Goal: Information Seeking & Learning: Learn about a topic

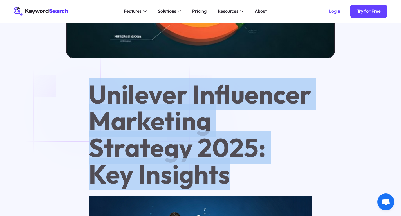
drag, startPoint x: 0, startPoint y: 0, endPoint x: 205, endPoint y: 155, distance: 256.7
click at [205, 155] on h1 "Unilever Influencer Marketing Strategy 2025: Key Insights" at bounding box center [201, 134] width 224 height 106
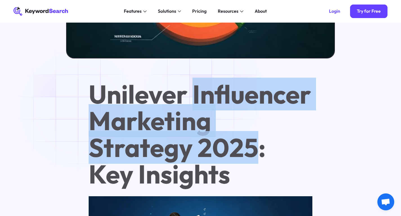
drag, startPoint x: 205, startPoint y: 155, endPoint x: 207, endPoint y: 92, distance: 62.9
click at [207, 92] on h1 "Unilever Influencer Marketing Strategy 2025: Key Insights" at bounding box center [201, 134] width 224 height 106
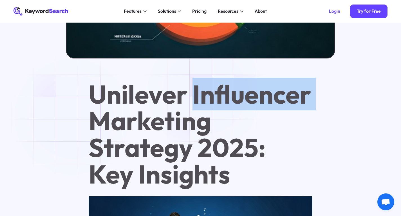
click at [207, 92] on h1 "Unilever Influencer Marketing Strategy 2025: Key Insights" at bounding box center [201, 134] width 224 height 106
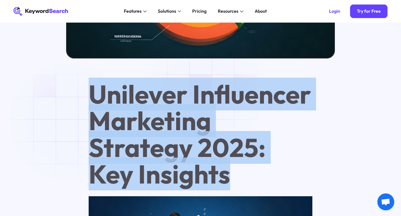
drag, startPoint x: 207, startPoint y: 92, endPoint x: 223, endPoint y: 139, distance: 49.7
click at [223, 139] on h1 "Unilever Influencer Marketing Strategy 2025: Key Insights" at bounding box center [201, 134] width 224 height 106
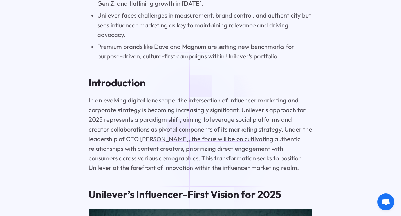
scroll to position [761, 0]
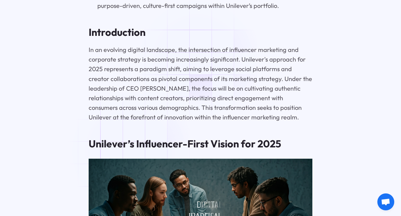
click at [200, 59] on p "In an evolving digital landscape, the intersection of influencer marketing and …" at bounding box center [201, 83] width 224 height 77
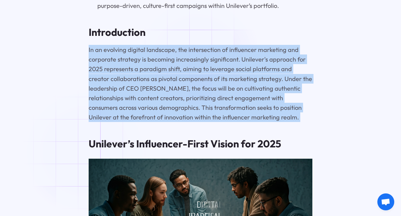
click at [200, 59] on p "In an evolving digital landscape, the intersection of influencer marketing and …" at bounding box center [201, 83] width 224 height 77
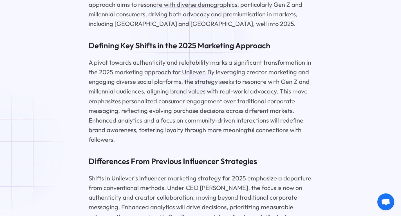
scroll to position [1014, 0]
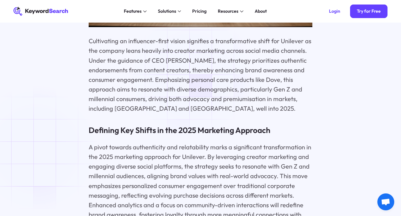
click at [193, 76] on p "Cultivating an influencer-first vision signifies a transformative shift for Uni…" at bounding box center [201, 74] width 224 height 77
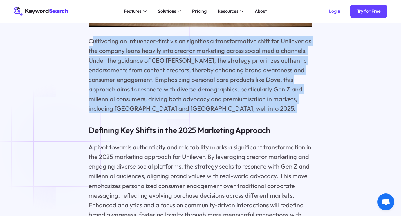
click at [193, 76] on p "Cultivating an influencer-first vision signifies a transformative shift for Uni…" at bounding box center [201, 74] width 224 height 77
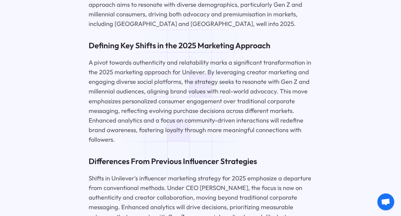
click at [190, 65] on p "A pivot towards authenticity and relatability marks a significant transformatio…" at bounding box center [201, 100] width 224 height 86
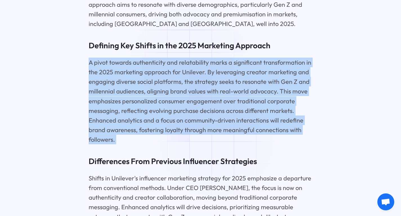
click at [190, 65] on p "A pivot towards authenticity and relatability marks a significant transformatio…" at bounding box center [201, 100] width 224 height 86
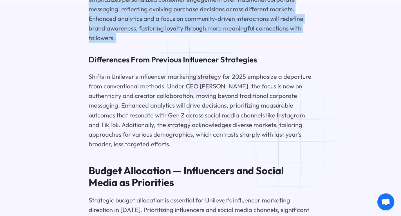
scroll to position [1268, 0]
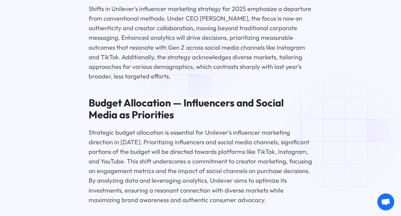
click at [185, 49] on p "Shifts in Unilever's influencer marketing strategy for 2025 emphasize a departu…" at bounding box center [201, 42] width 224 height 77
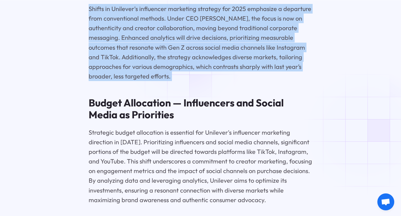
click at [185, 49] on p "Shifts in Unilever's influencer marketing strategy for 2025 emphasize a departu…" at bounding box center [201, 42] width 224 height 77
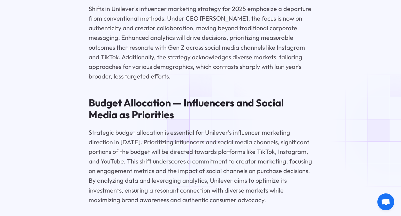
click at [197, 129] on p "Strategic budget allocation is essential for Unilever's influencer marketing di…" at bounding box center [201, 165] width 224 height 77
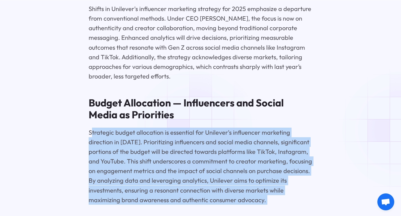
click at [197, 129] on p "Strategic budget allocation is essential for Unilever's influencer marketing di…" at bounding box center [201, 165] width 224 height 77
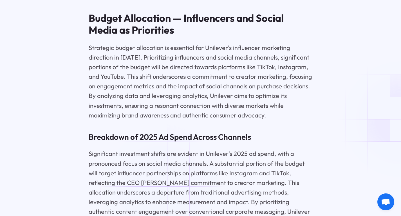
click at [163, 188] on p "Significant investment shifts are evident in Unilever's 2025 ad spend, with a p…" at bounding box center [201, 191] width 224 height 86
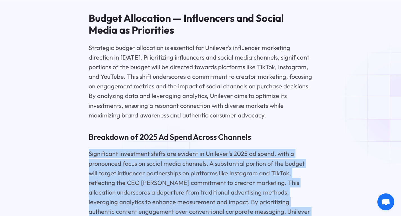
click at [163, 188] on p "Significant investment shifts are evident in Unilever's 2025 ad spend, with a p…" at bounding box center [201, 191] width 224 height 86
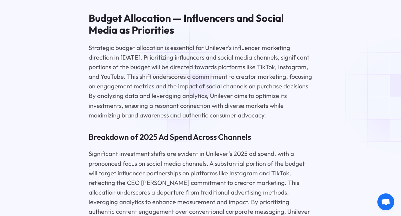
click at [179, 83] on p "Strategic budget allocation is essential for Unilever's influencer marketing di…" at bounding box center [201, 81] width 224 height 77
